Goal: Transaction & Acquisition: Purchase product/service

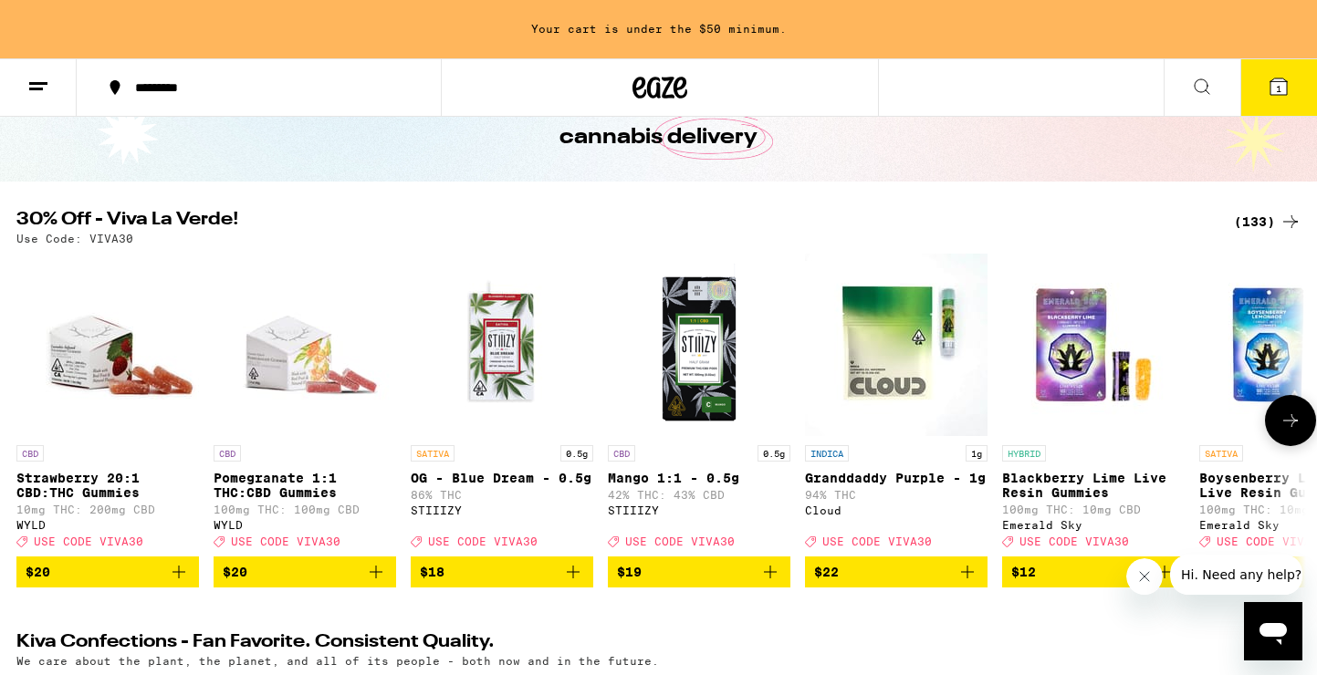
scroll to position [113, 0]
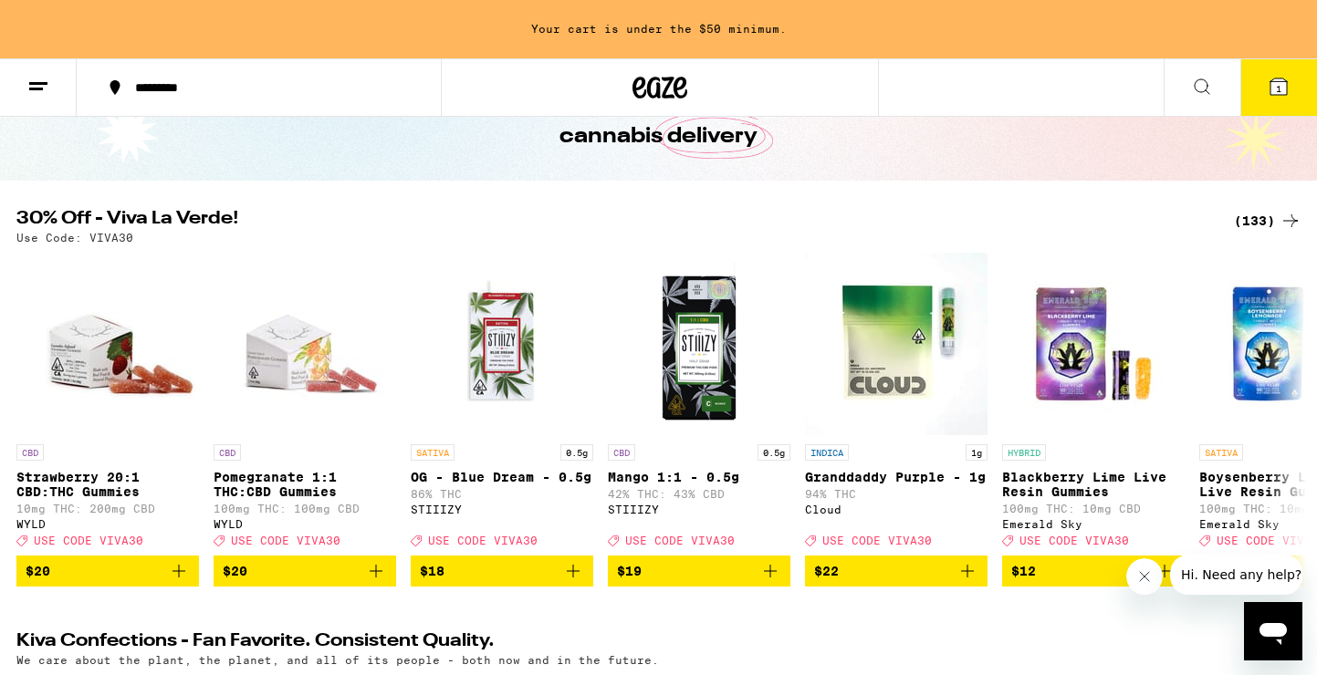
click at [1263, 223] on div "(133)" at bounding box center [1268, 221] width 68 height 22
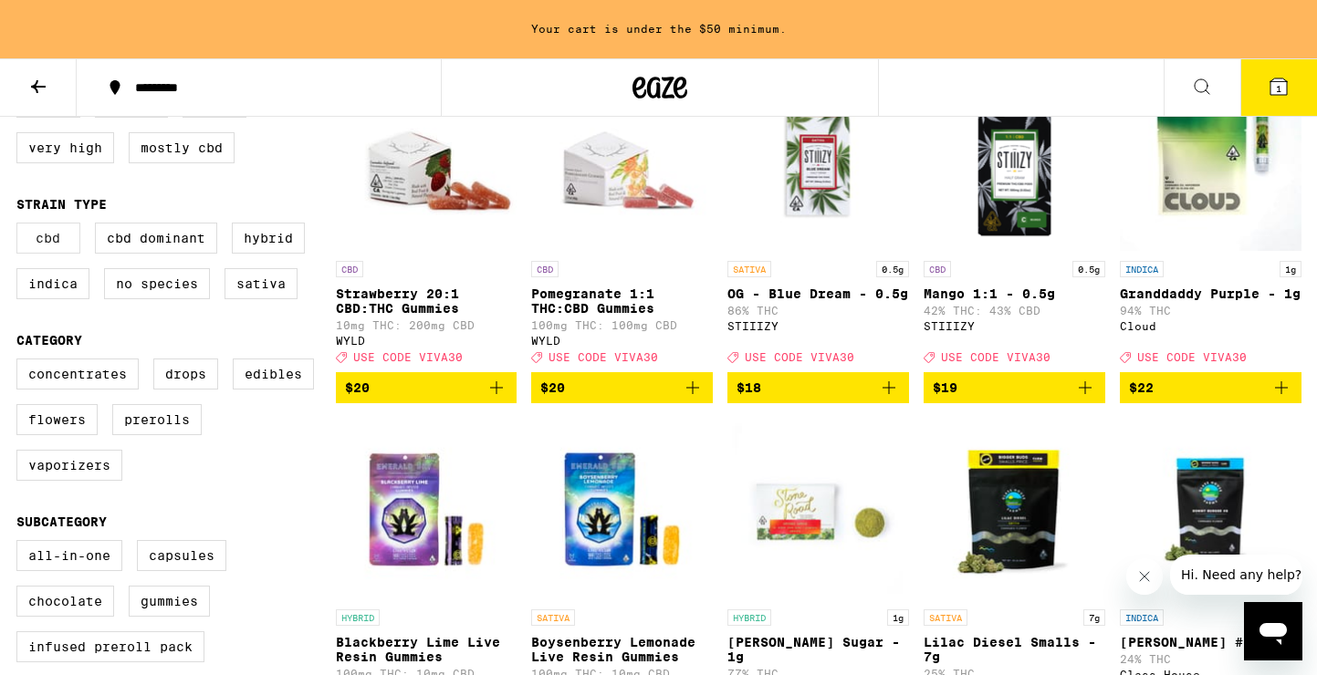
scroll to position [309, 0]
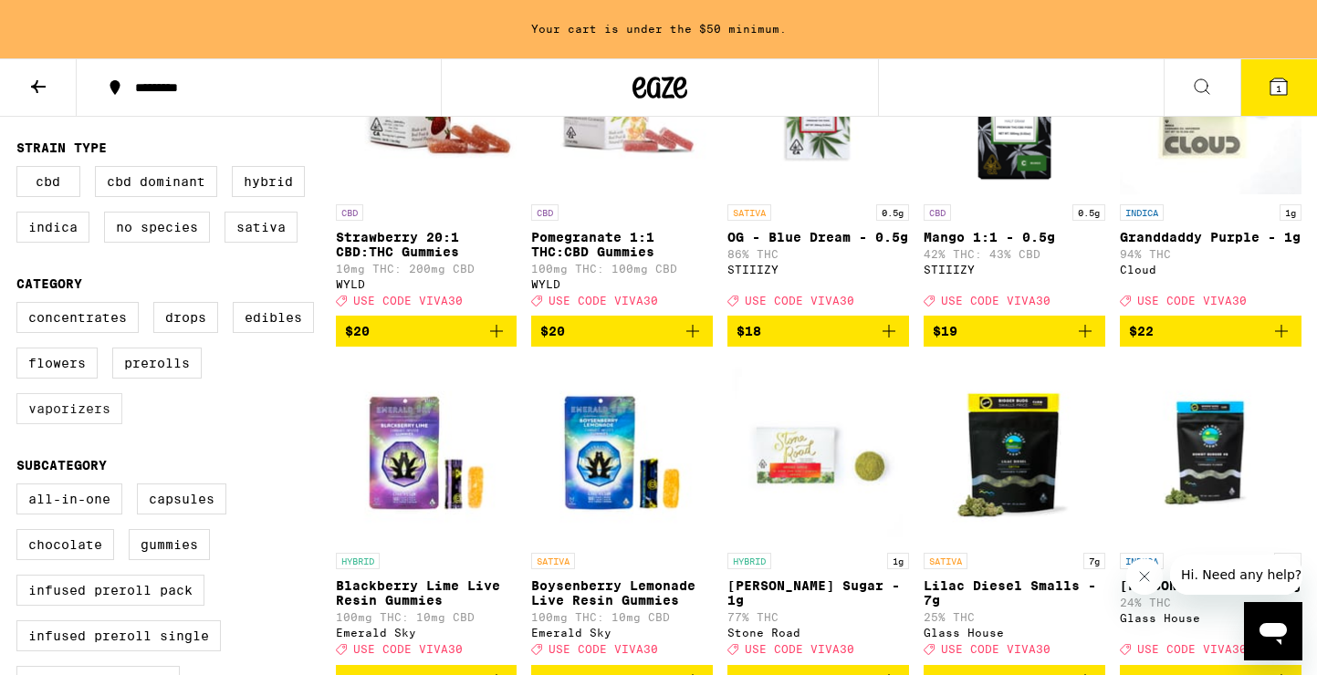
click at [69, 424] on label "Vaporizers" at bounding box center [69, 408] width 106 height 31
click at [21, 306] on input "Vaporizers" at bounding box center [20, 305] width 1 height 1
checkbox input "true"
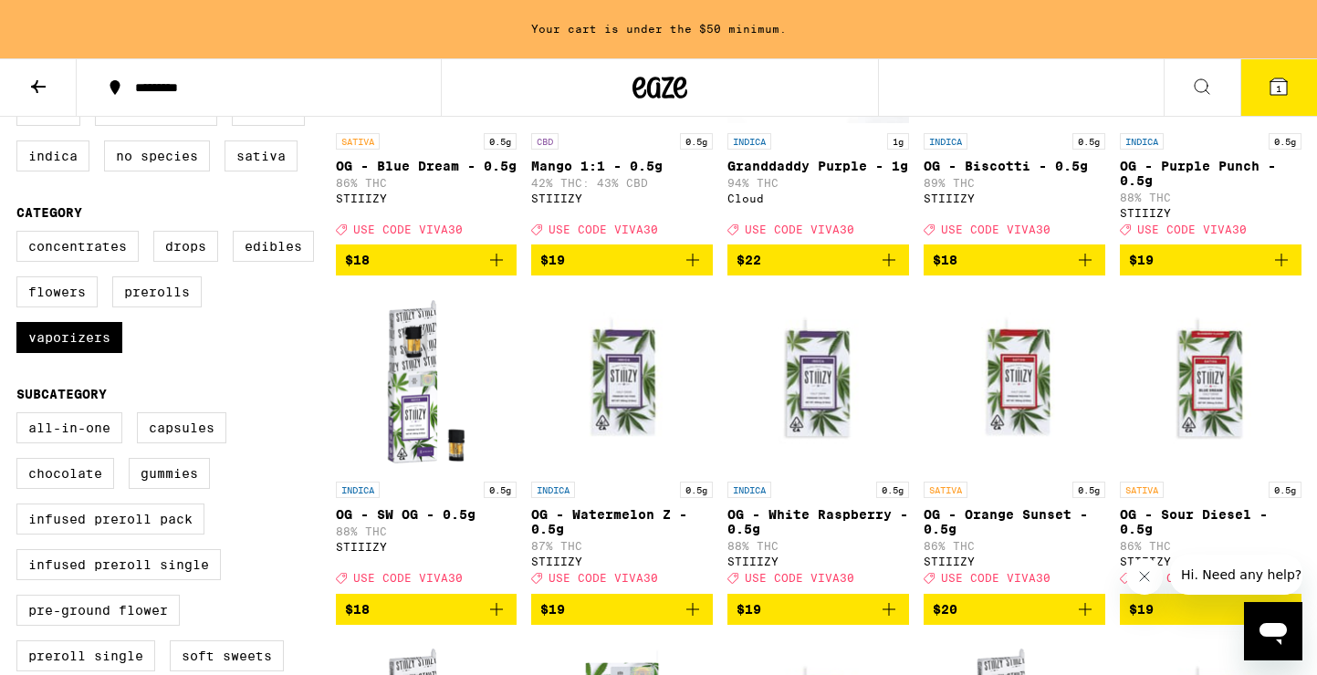
scroll to position [382, 0]
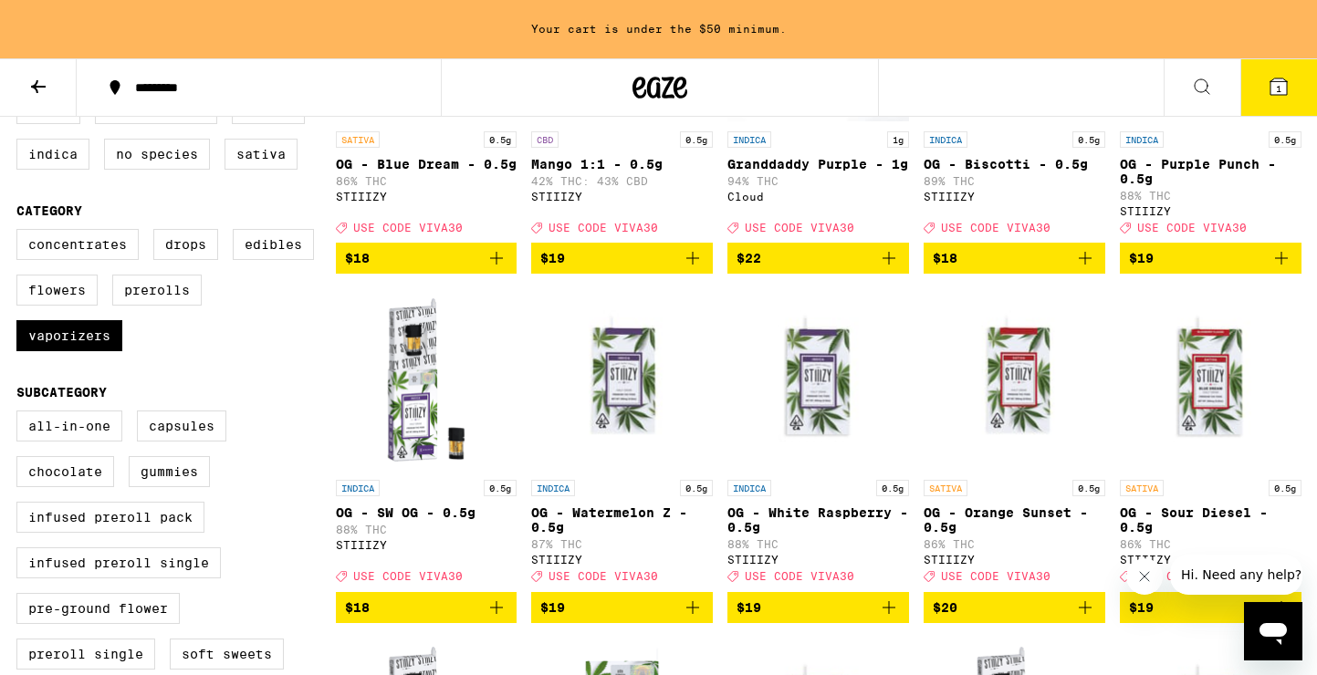
click at [415, 402] on img "Open page for OG - SW OG - 0.5g from STIIIZY" at bounding box center [427, 379] width 182 height 183
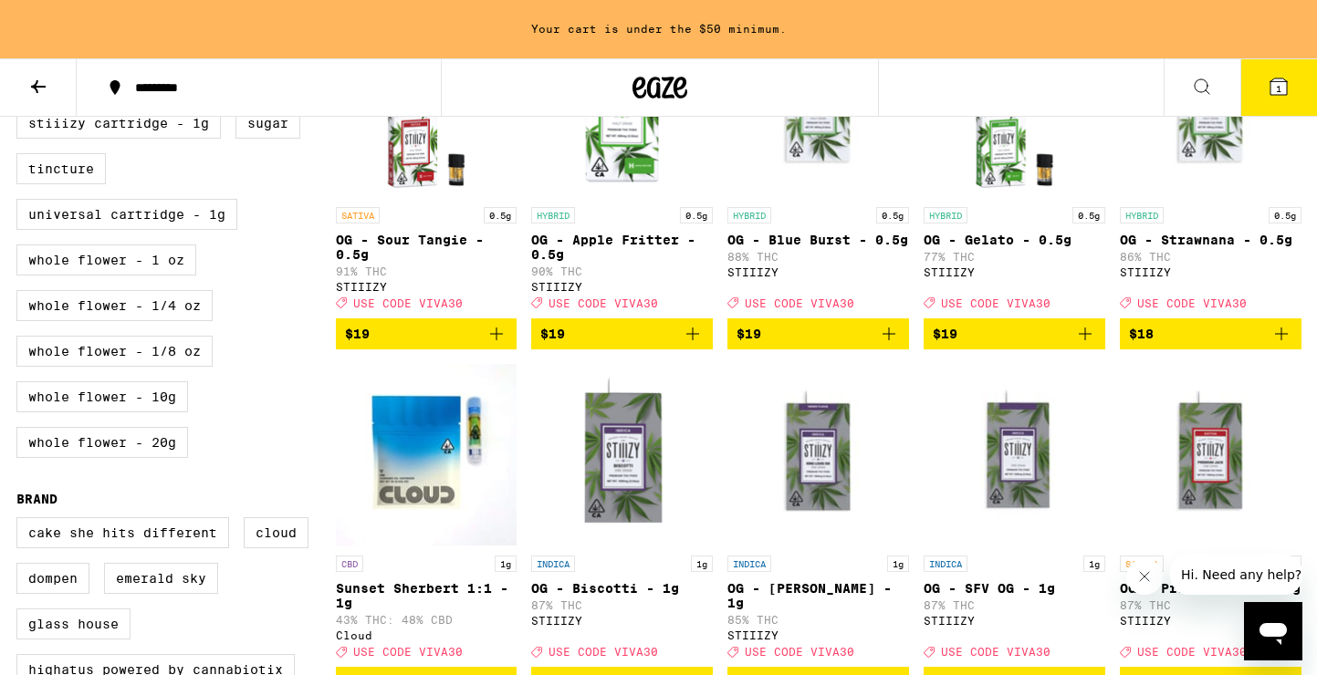
scroll to position [894, 0]
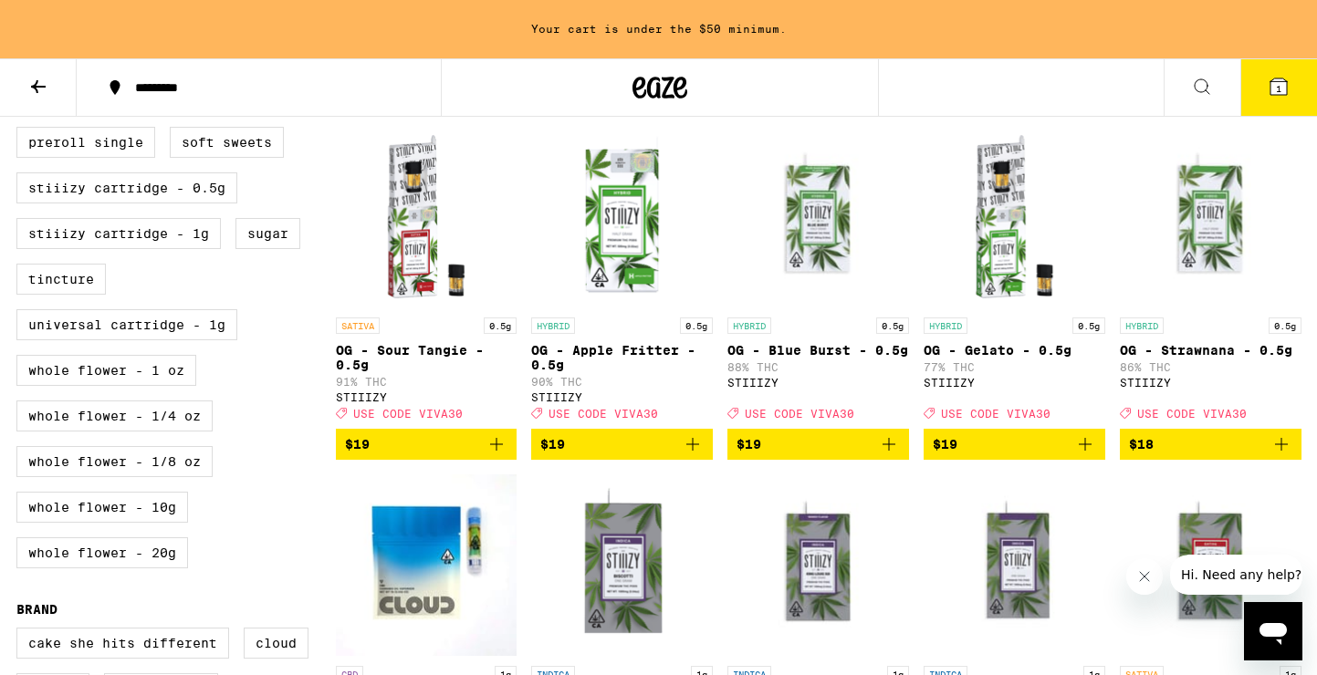
click at [689, 455] on icon "Add to bag" at bounding box center [693, 444] width 22 height 22
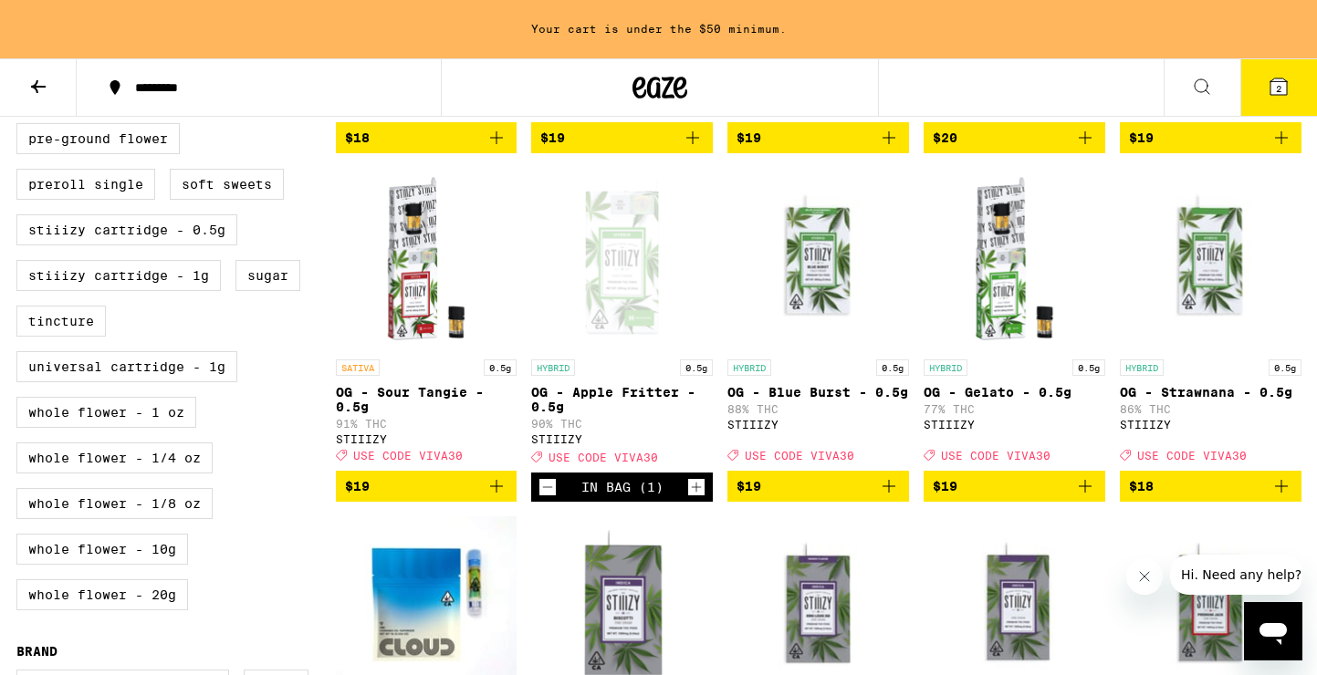
scroll to position [845, 0]
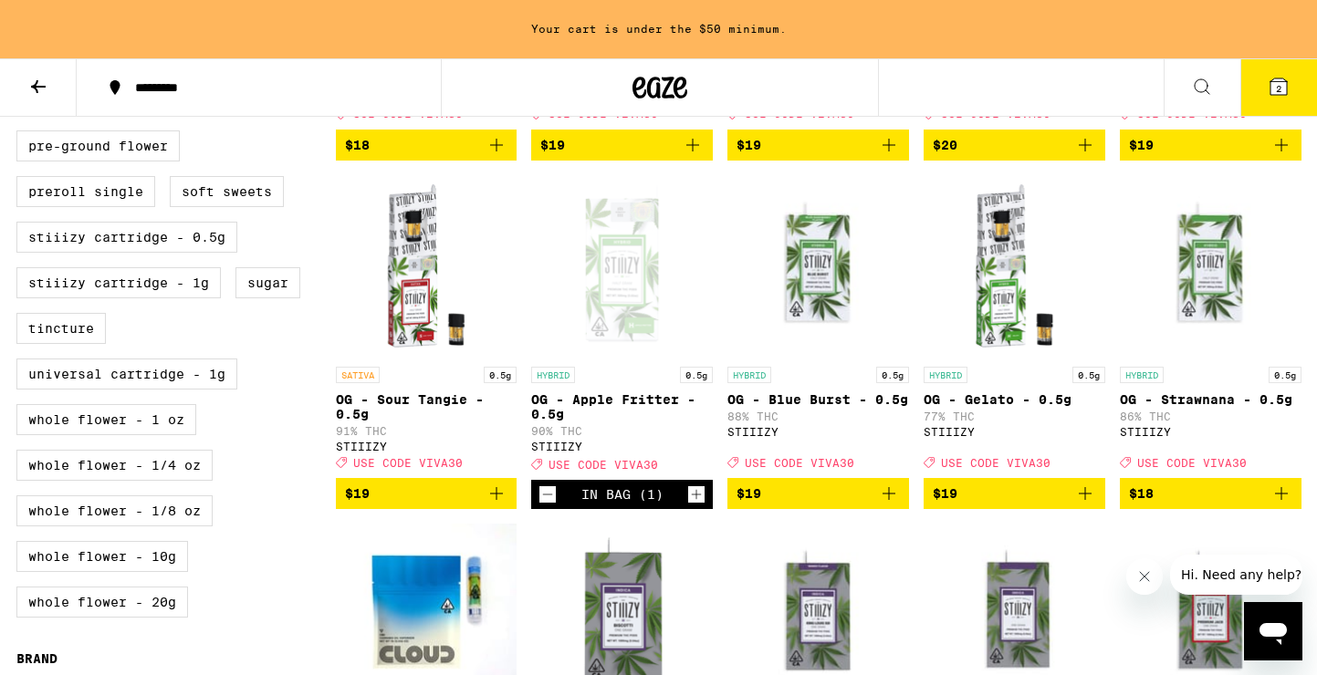
click at [697, 506] on icon "Increment" at bounding box center [696, 495] width 16 height 22
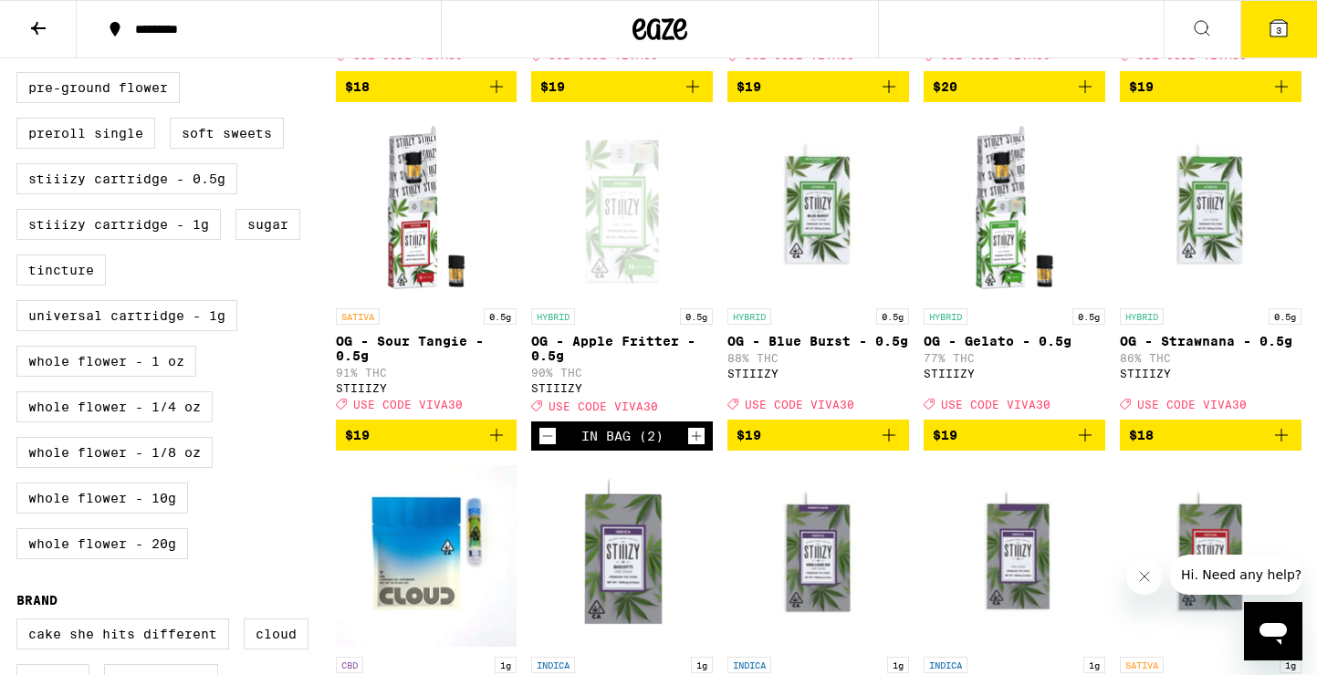
scroll to position [787, 0]
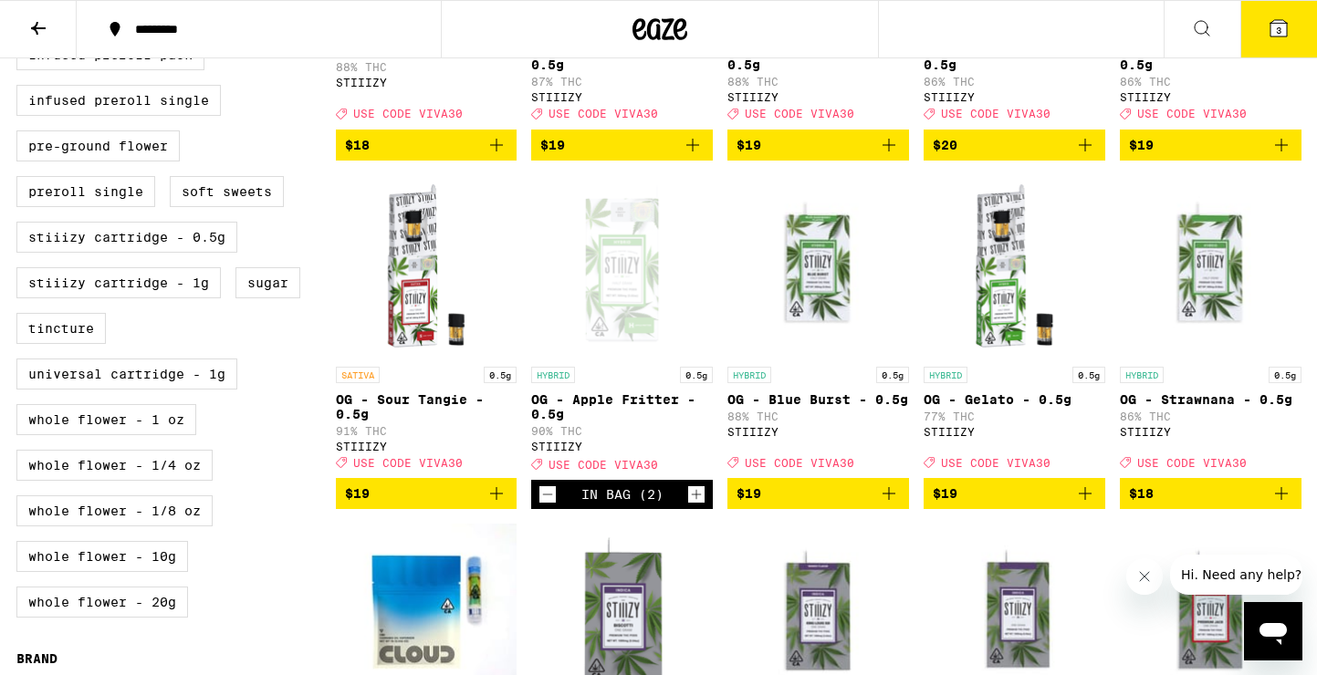
click at [543, 506] on icon "Decrement" at bounding box center [547, 495] width 16 height 22
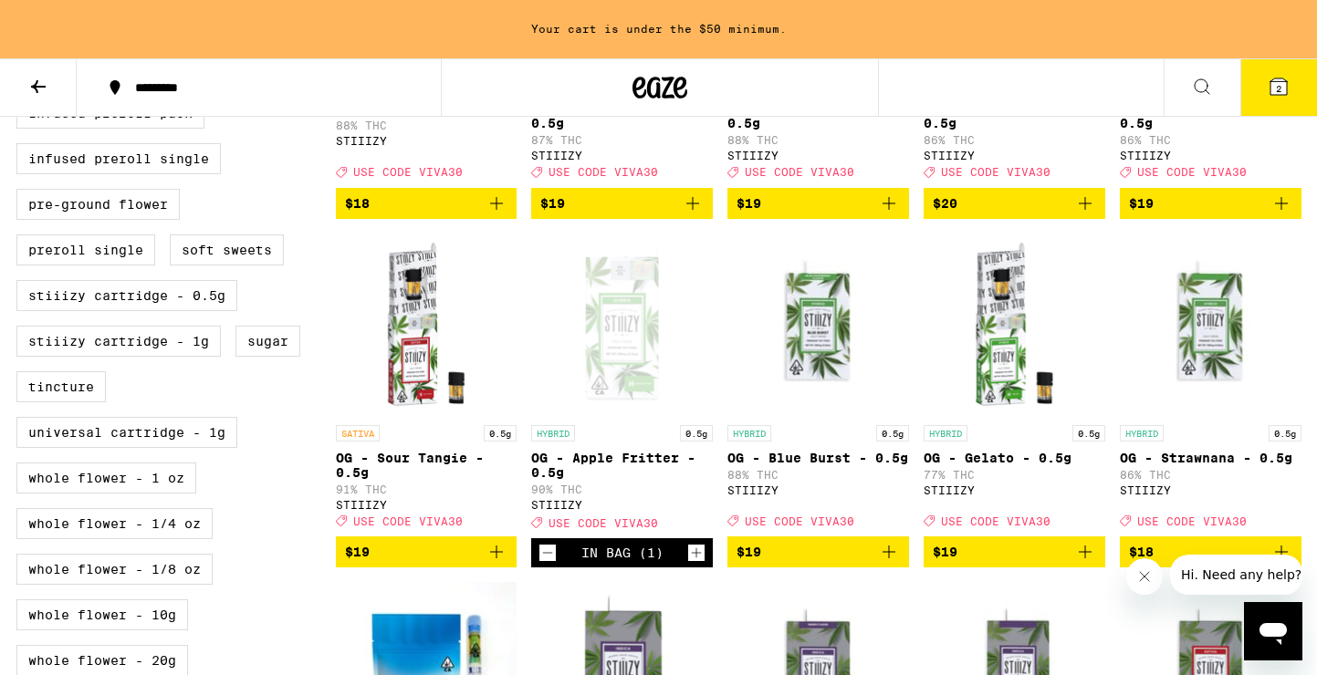
scroll to position [845, 0]
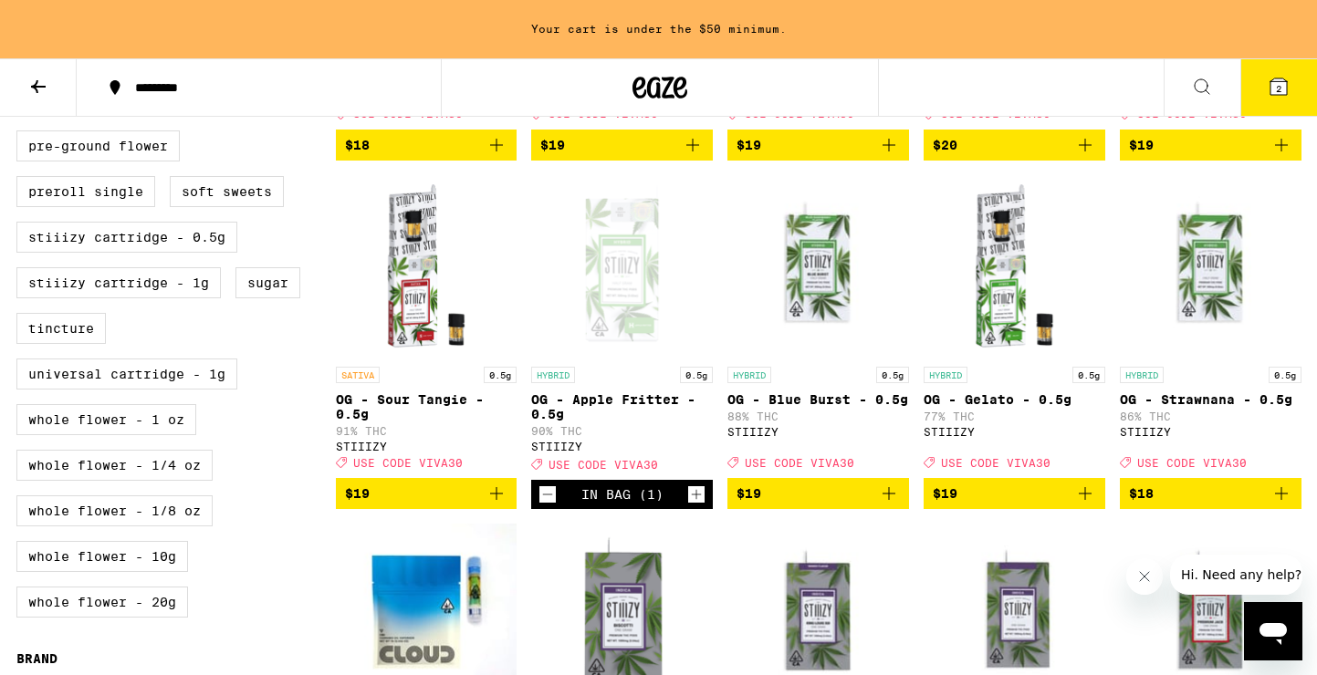
click at [543, 506] on icon "Decrement" at bounding box center [547, 495] width 16 height 22
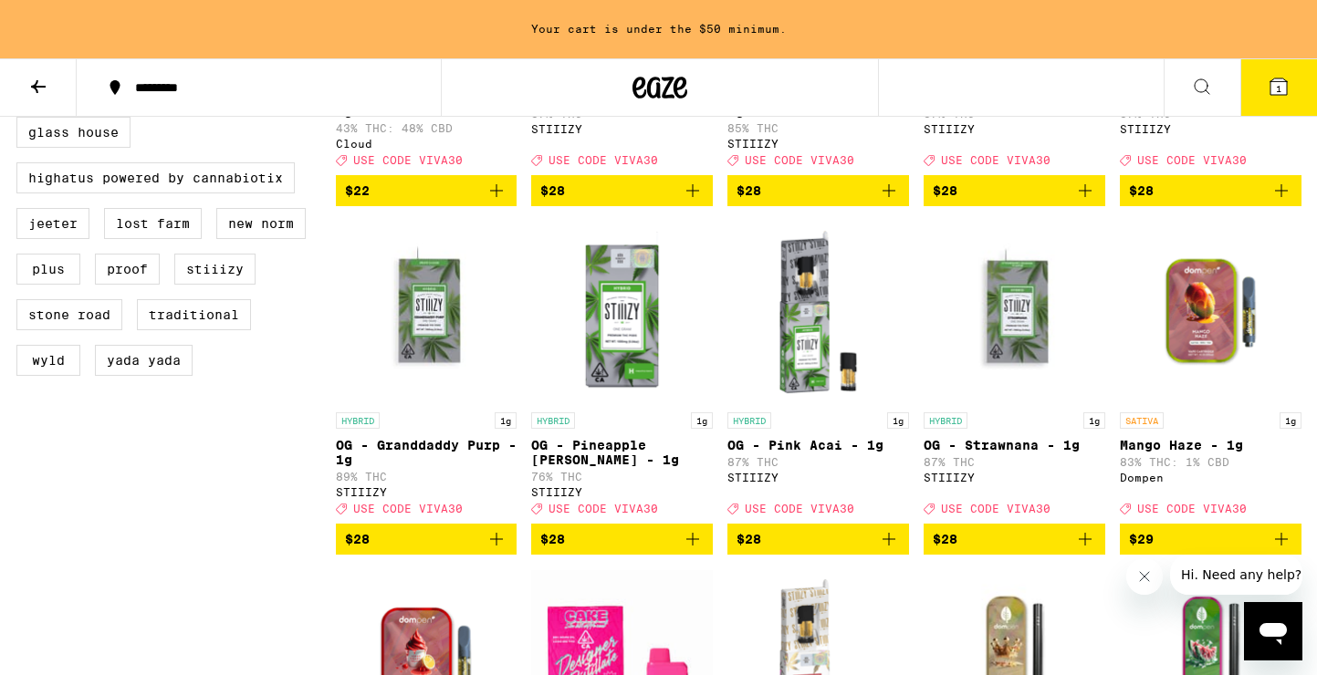
scroll to position [1553, 0]
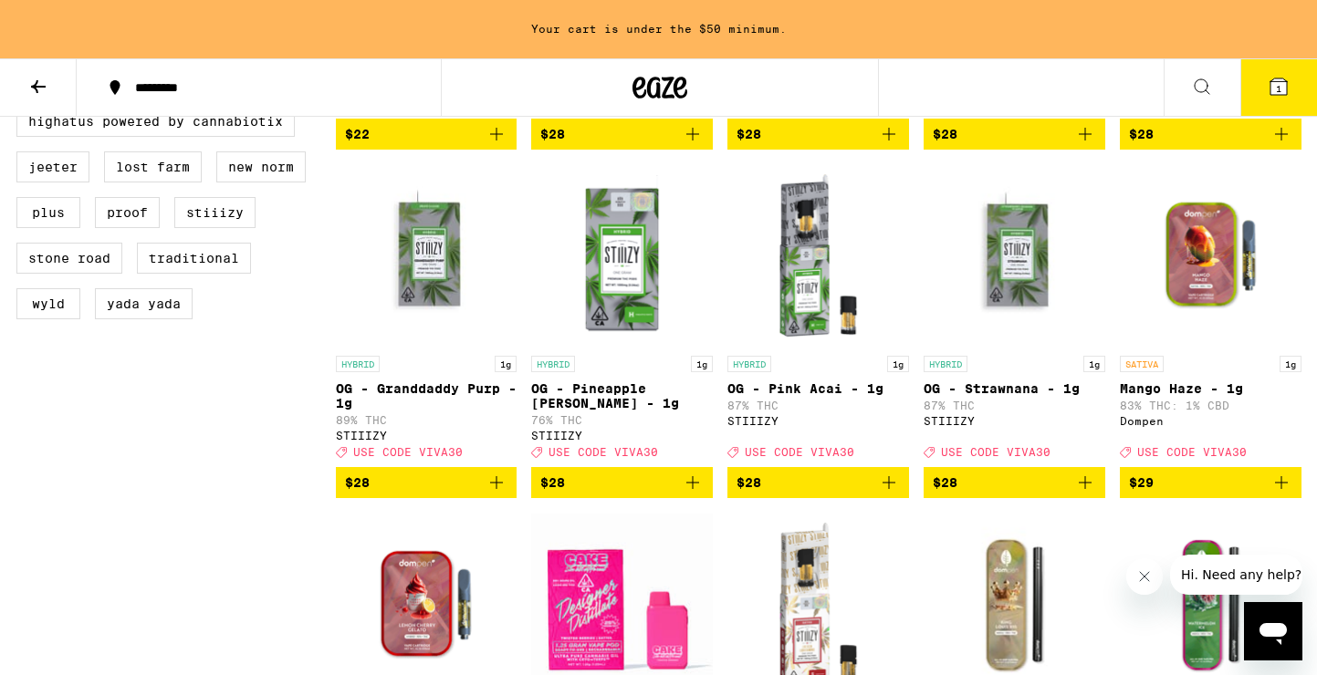
click at [401, 309] on img "Open page for OG - Granddaddy Purp - 1g from STIIIZY" at bounding box center [427, 255] width 182 height 183
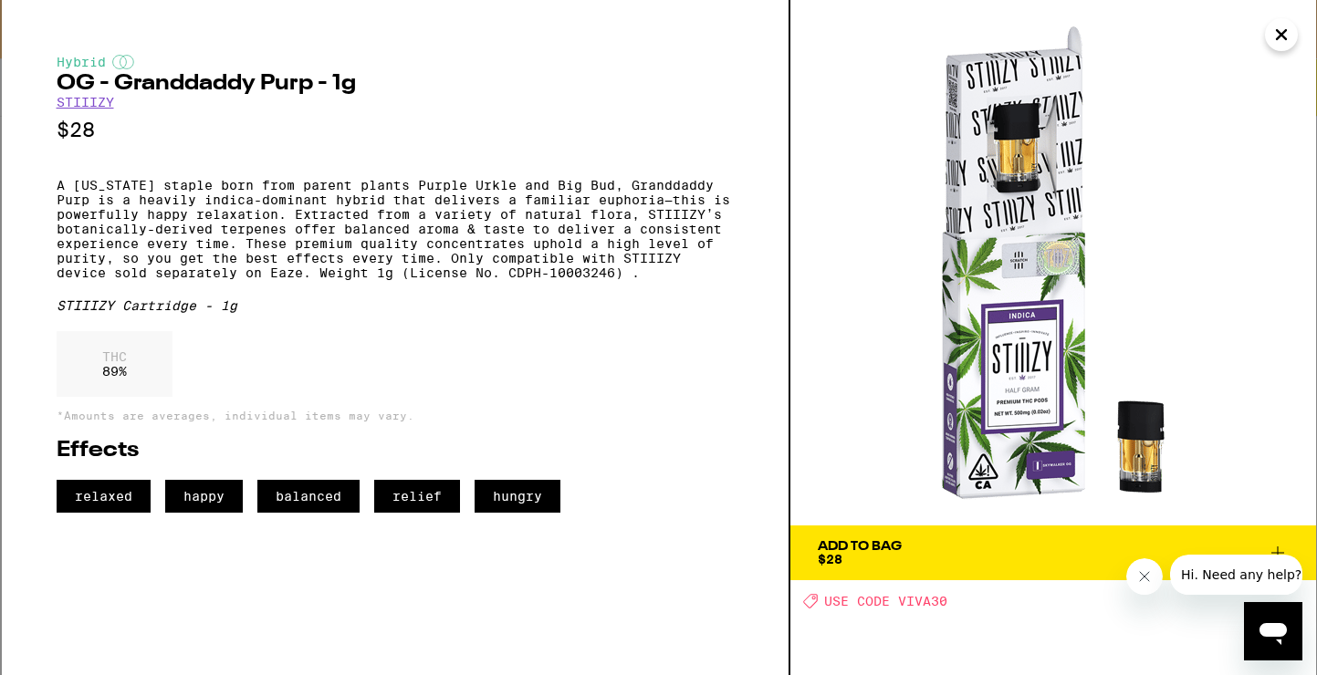
click at [1278, 548] on icon at bounding box center [1278, 553] width 22 height 22
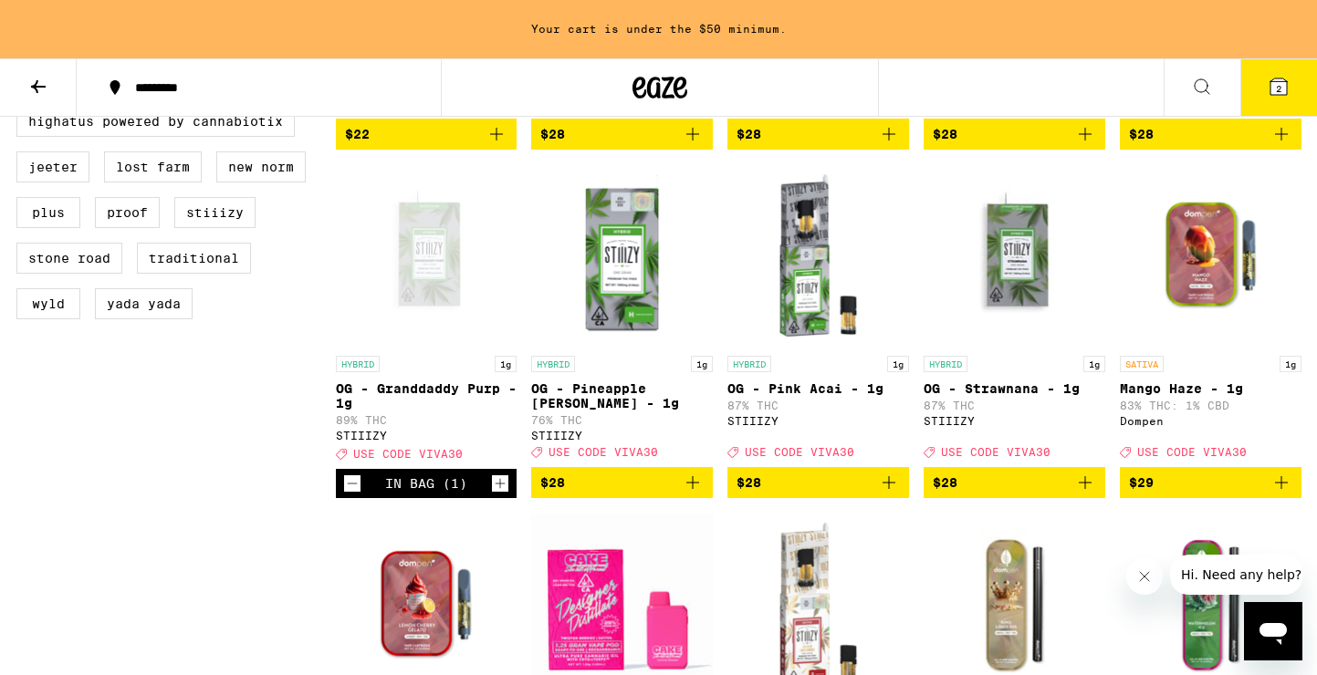
click at [1286, 89] on icon at bounding box center [1278, 86] width 16 height 16
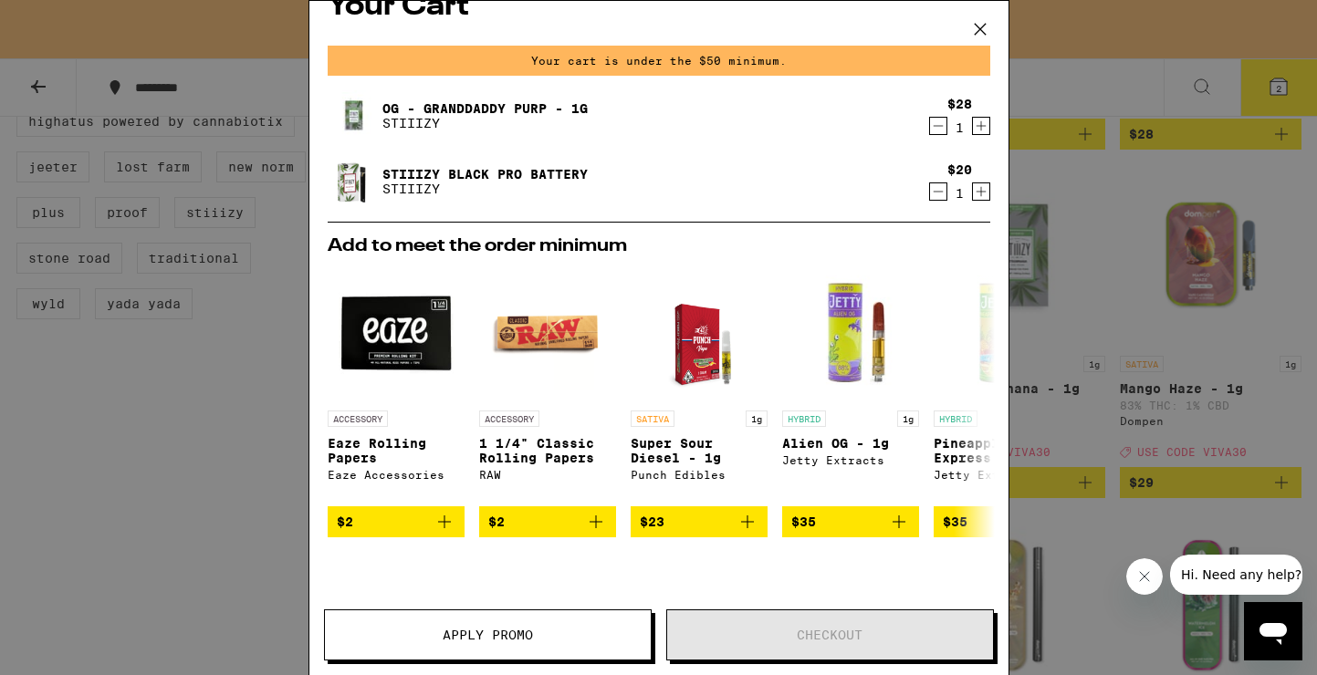
scroll to position [48, 0]
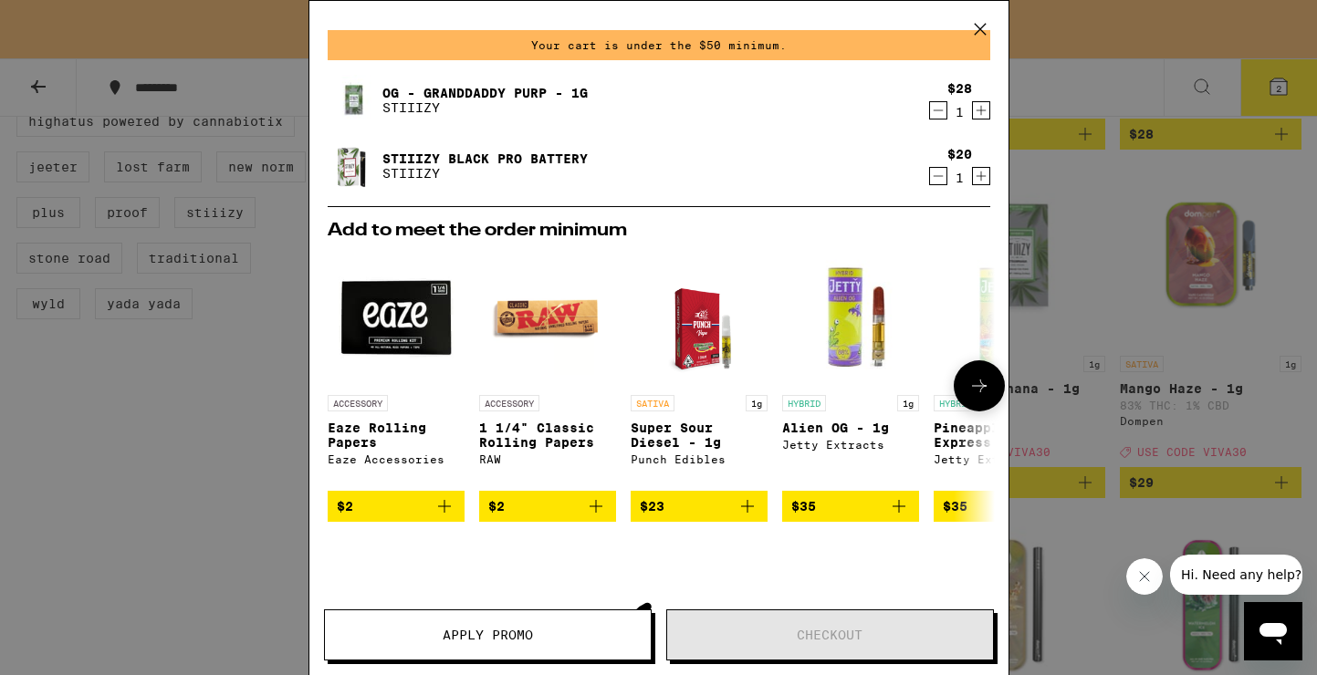
click at [759, 521] on button "$23" at bounding box center [699, 506] width 137 height 31
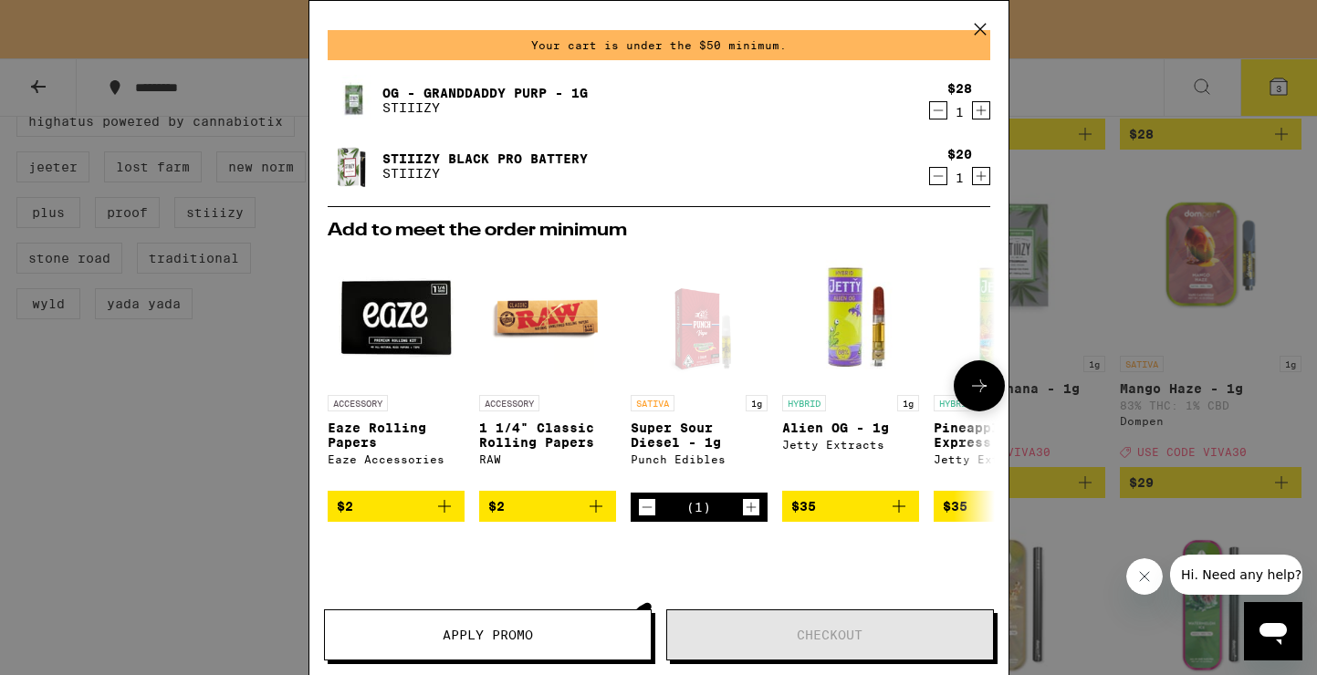
scroll to position [1495, 0]
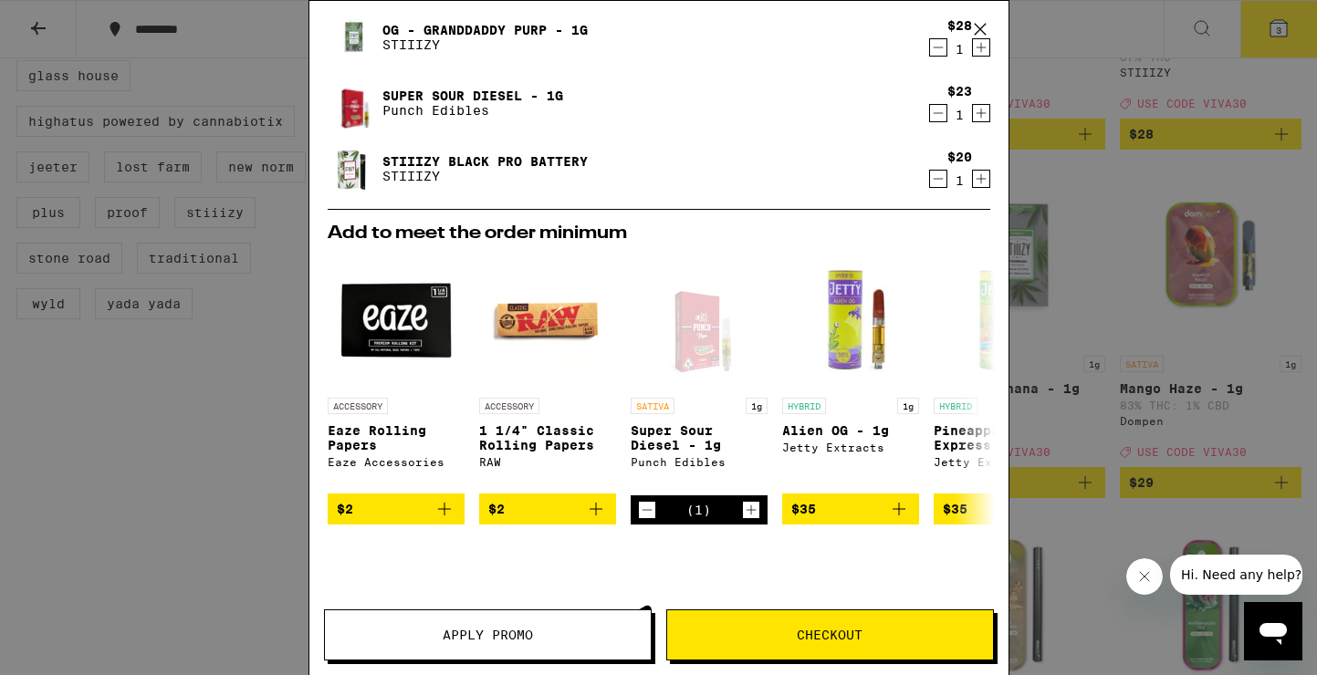
click at [528, 643] on button "Apply Promo" at bounding box center [488, 635] width 328 height 51
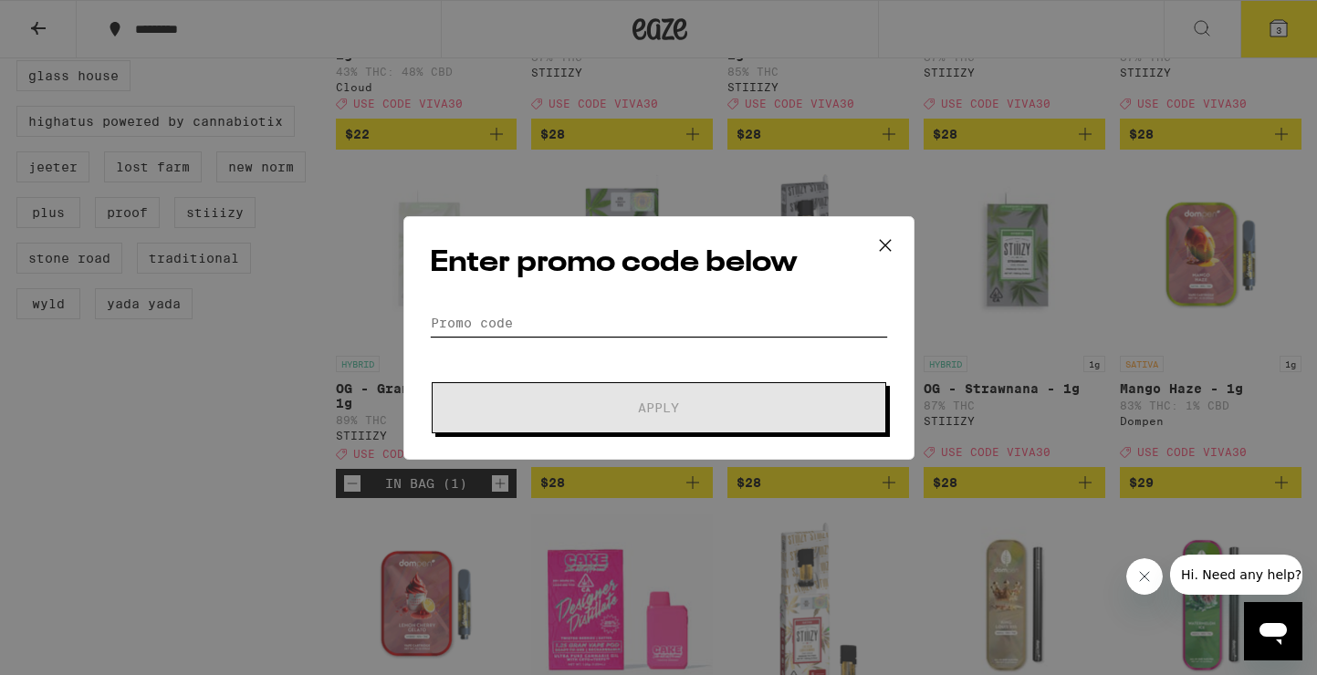
click at [611, 333] on input "Promo Code" at bounding box center [659, 322] width 458 height 27
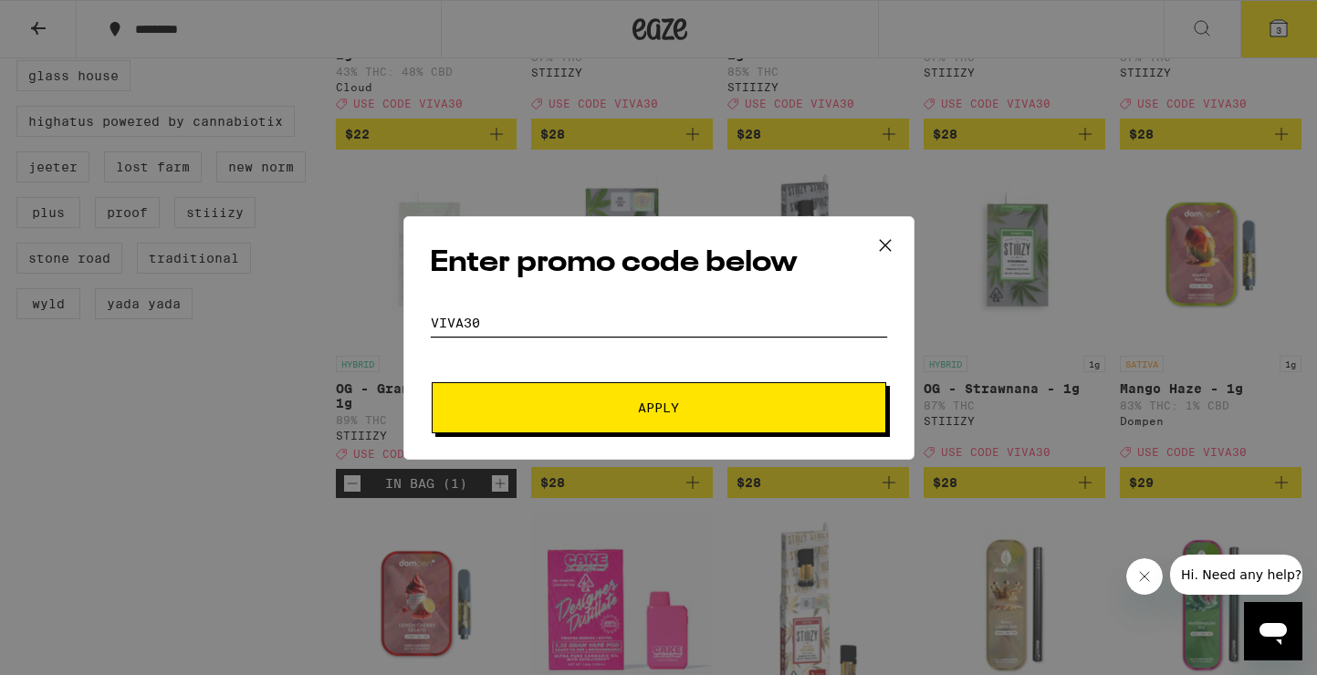
type input "VIVA30"
click at [676, 394] on button "Apply" at bounding box center [659, 407] width 454 height 51
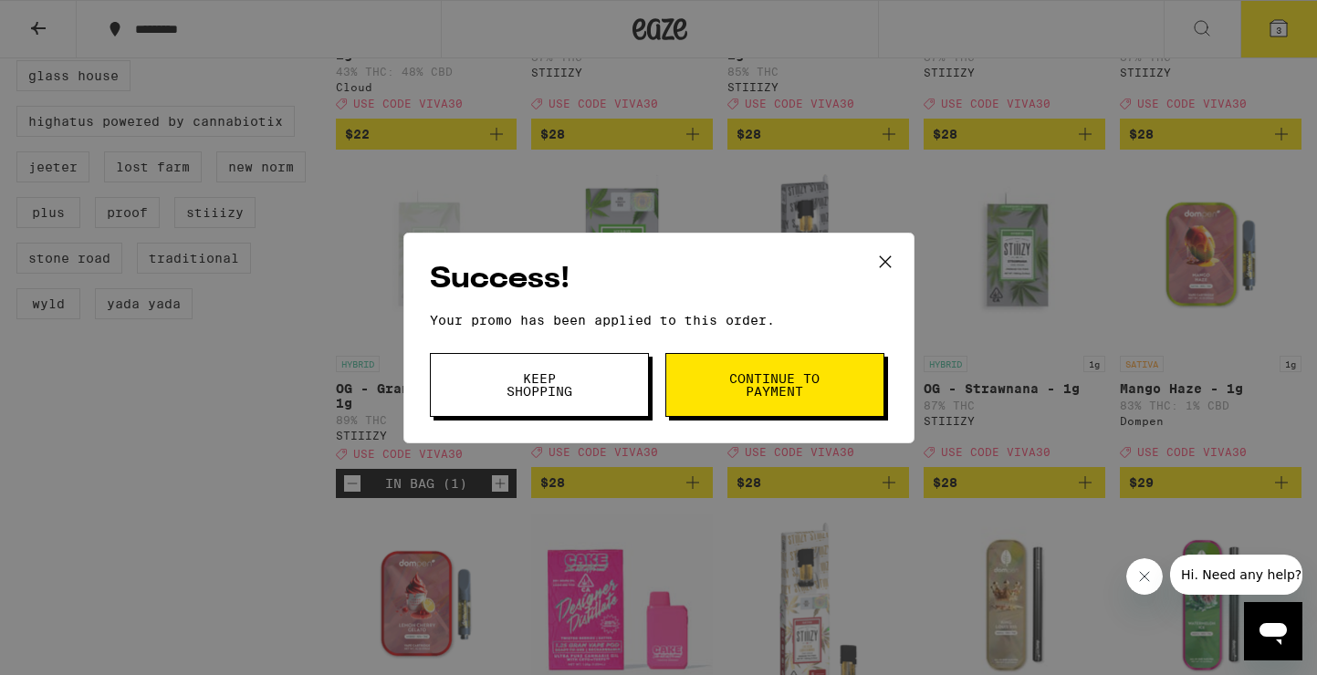
click at [701, 388] on button "Continue to payment" at bounding box center [774, 385] width 219 height 64
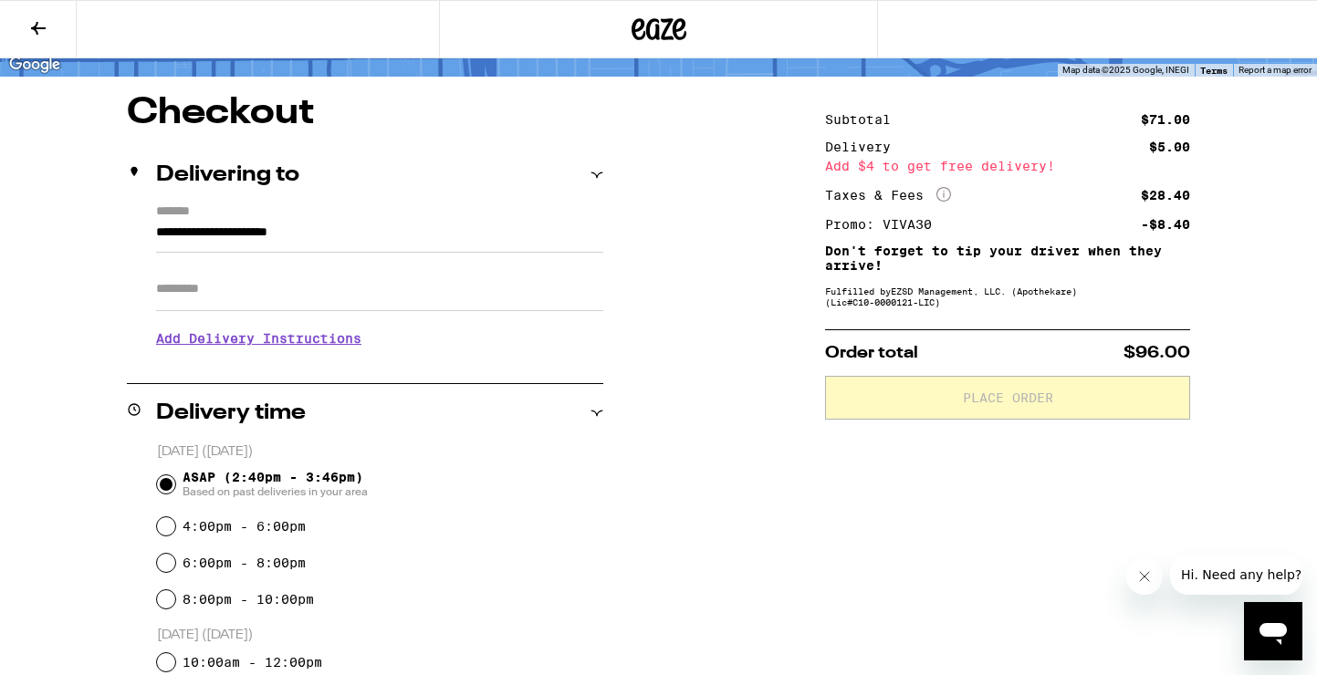
scroll to position [19, 0]
